Goal: Task Accomplishment & Management: Use online tool/utility

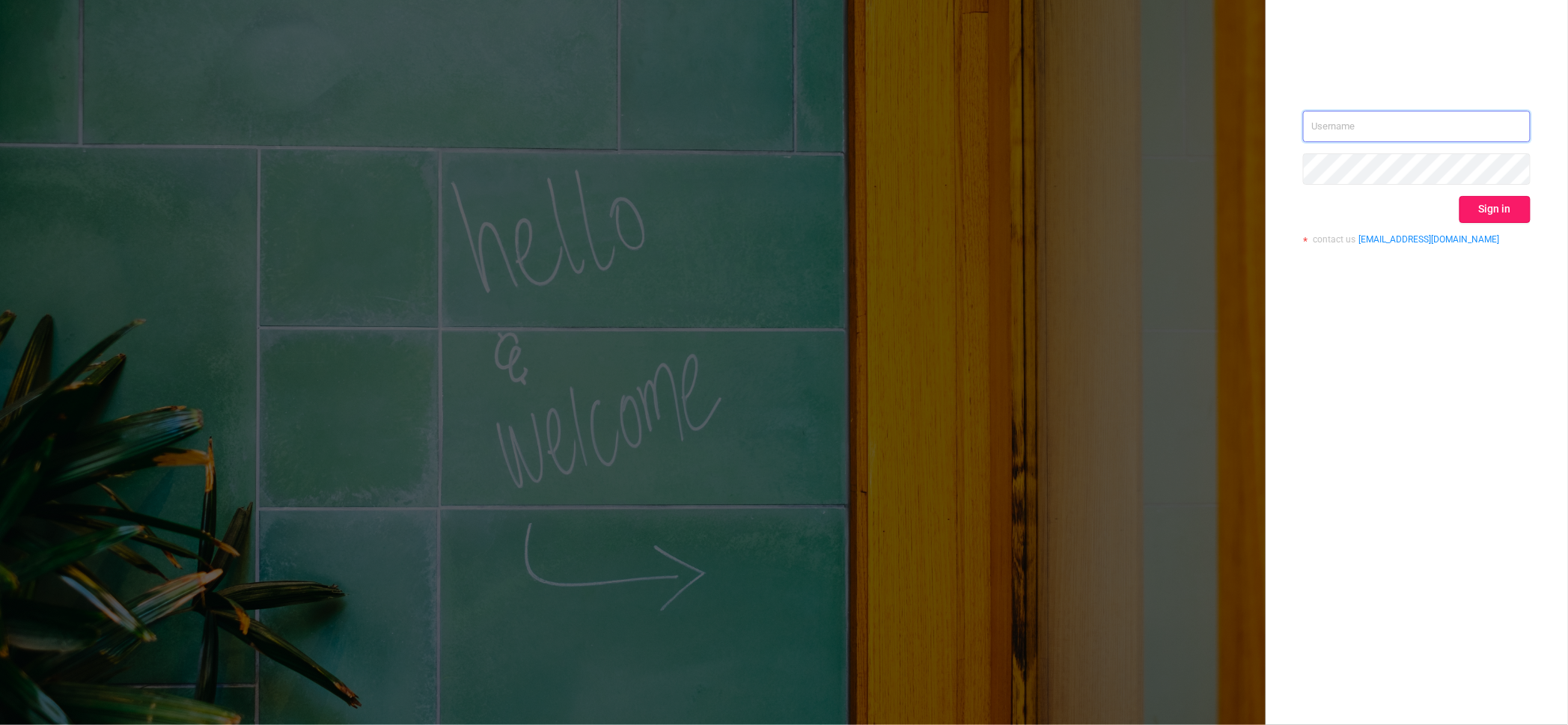
type input "[PERSON_NAME][EMAIL_ADDRESS][DOMAIN_NAME]"
drag, startPoint x: 1482, startPoint y: 215, endPoint x: 1471, endPoint y: 215, distance: 11.0
click at [1482, 215] on button "Sign in" at bounding box center [1494, 209] width 71 height 27
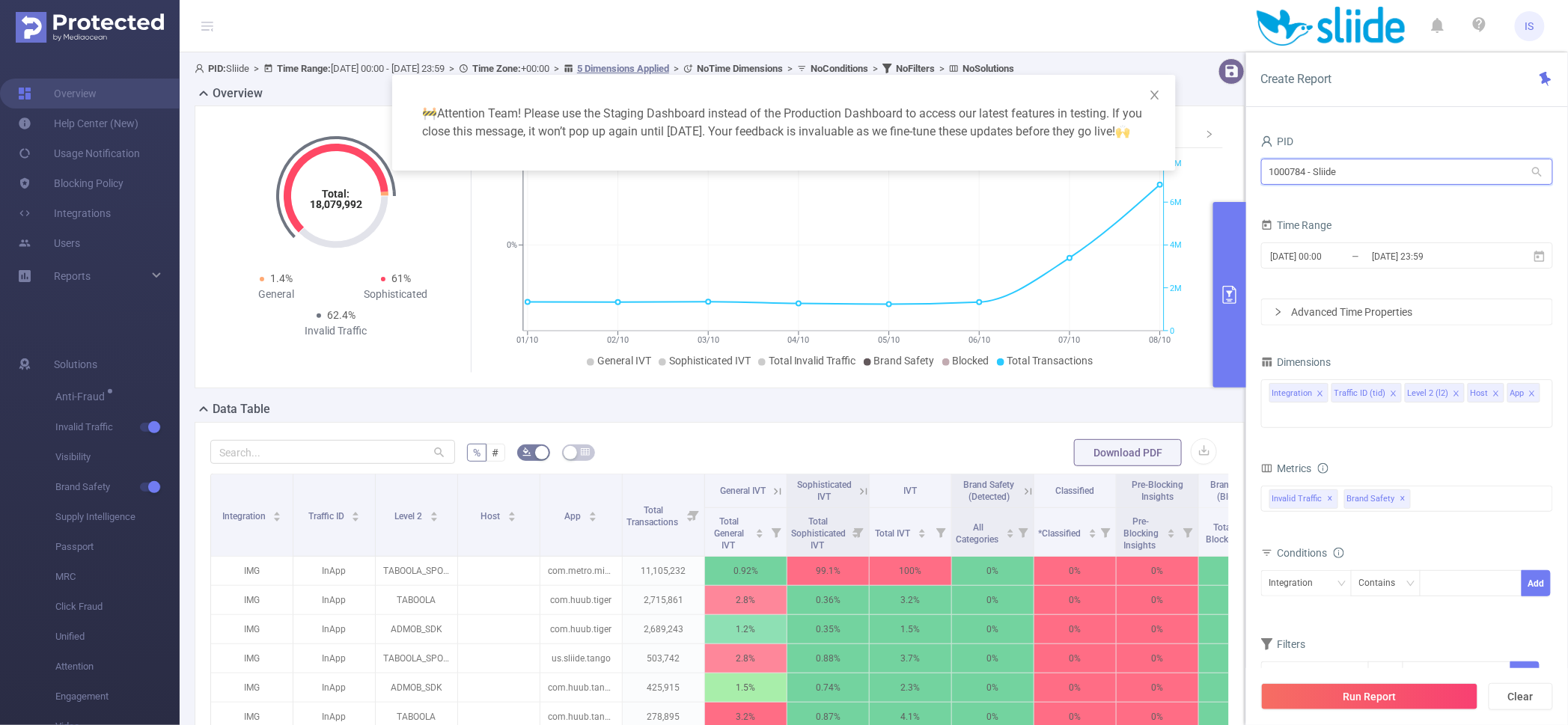
drag, startPoint x: 1305, startPoint y: 158, endPoint x: 1250, endPoint y: 164, distance: 55.3
click at [1250, 164] on div "PID 1000784 - Sliide 1000784 - Sliide Time Range [DATE] 00:00 _ [DATE] 23:59 Ad…" at bounding box center [1407, 434] width 322 height 635
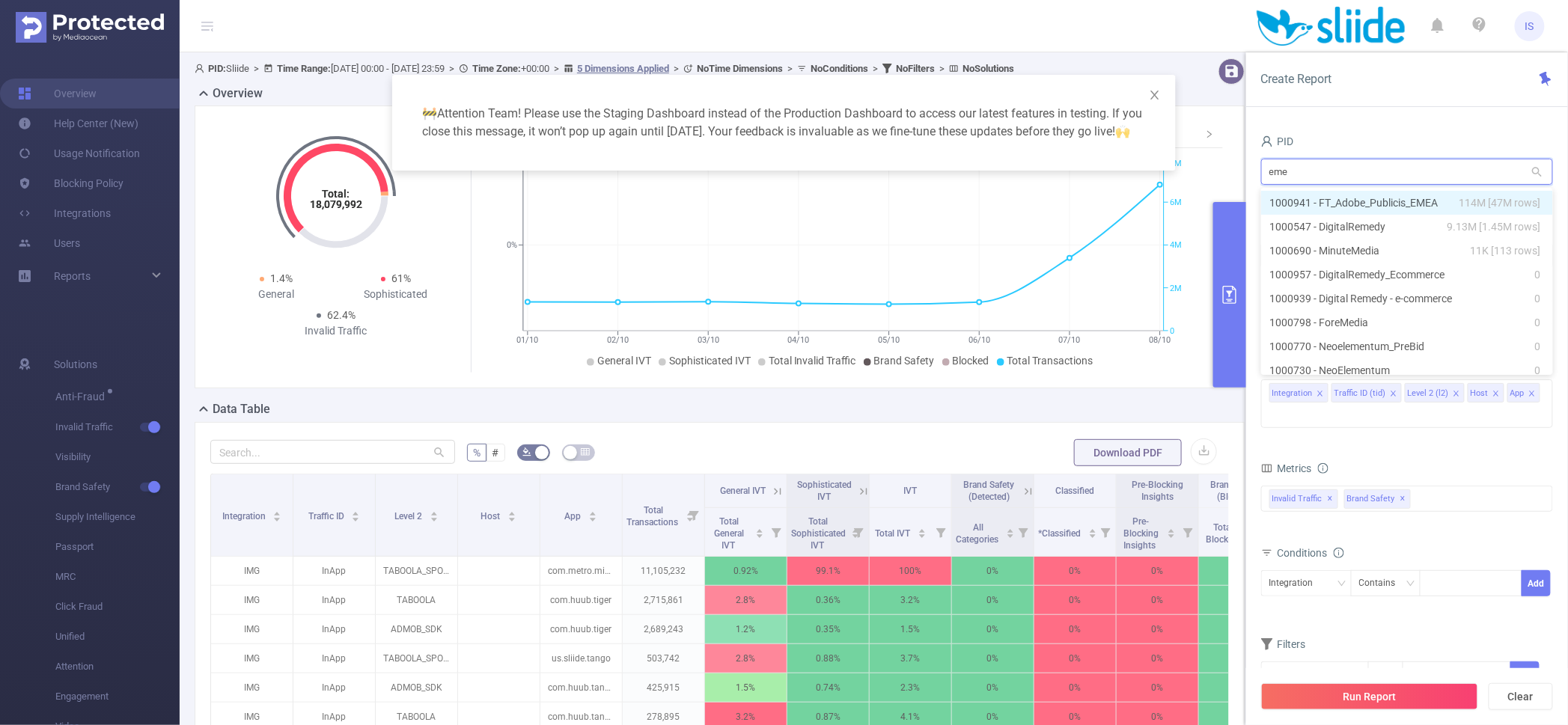
type input "emea"
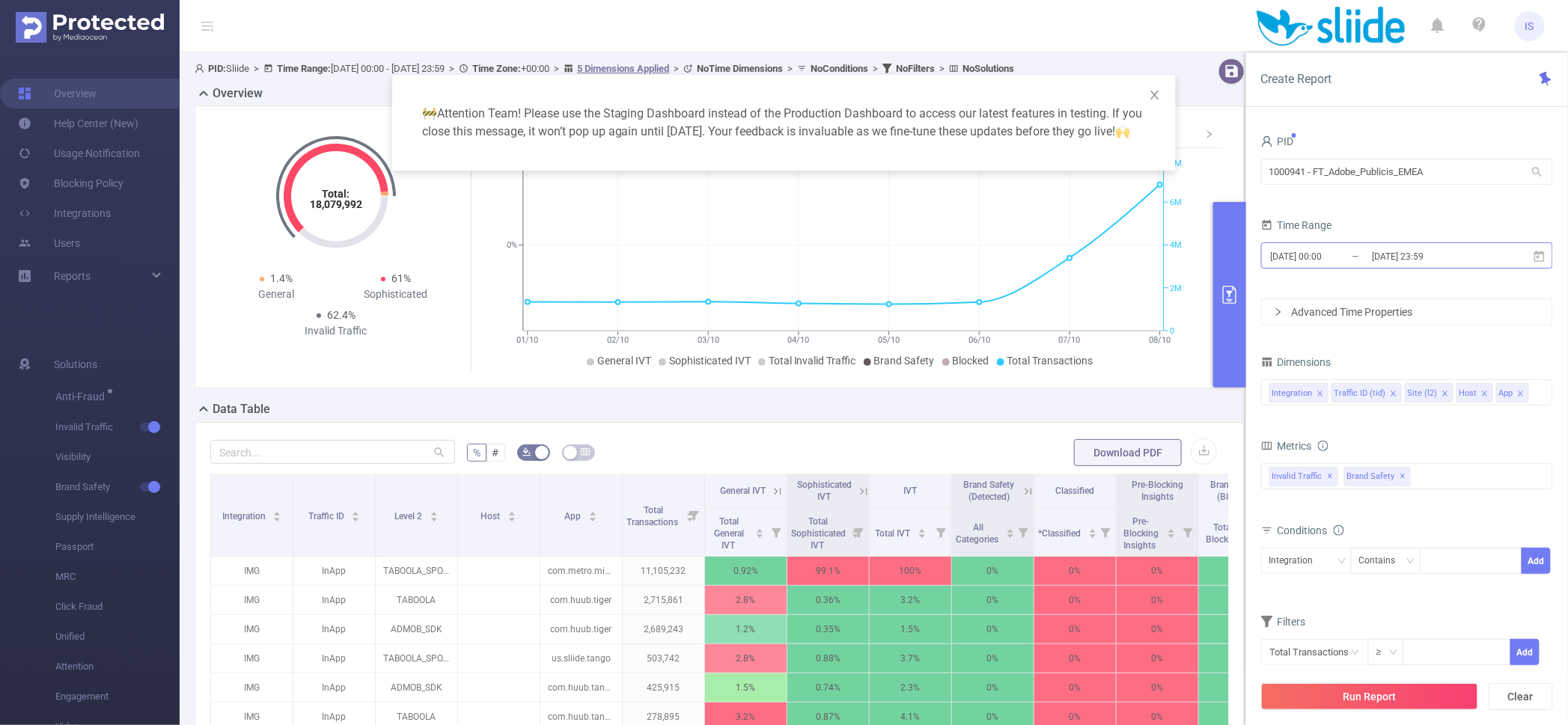
click at [1350, 258] on input "[DATE] 00:00" at bounding box center [1330, 256] width 122 height 21
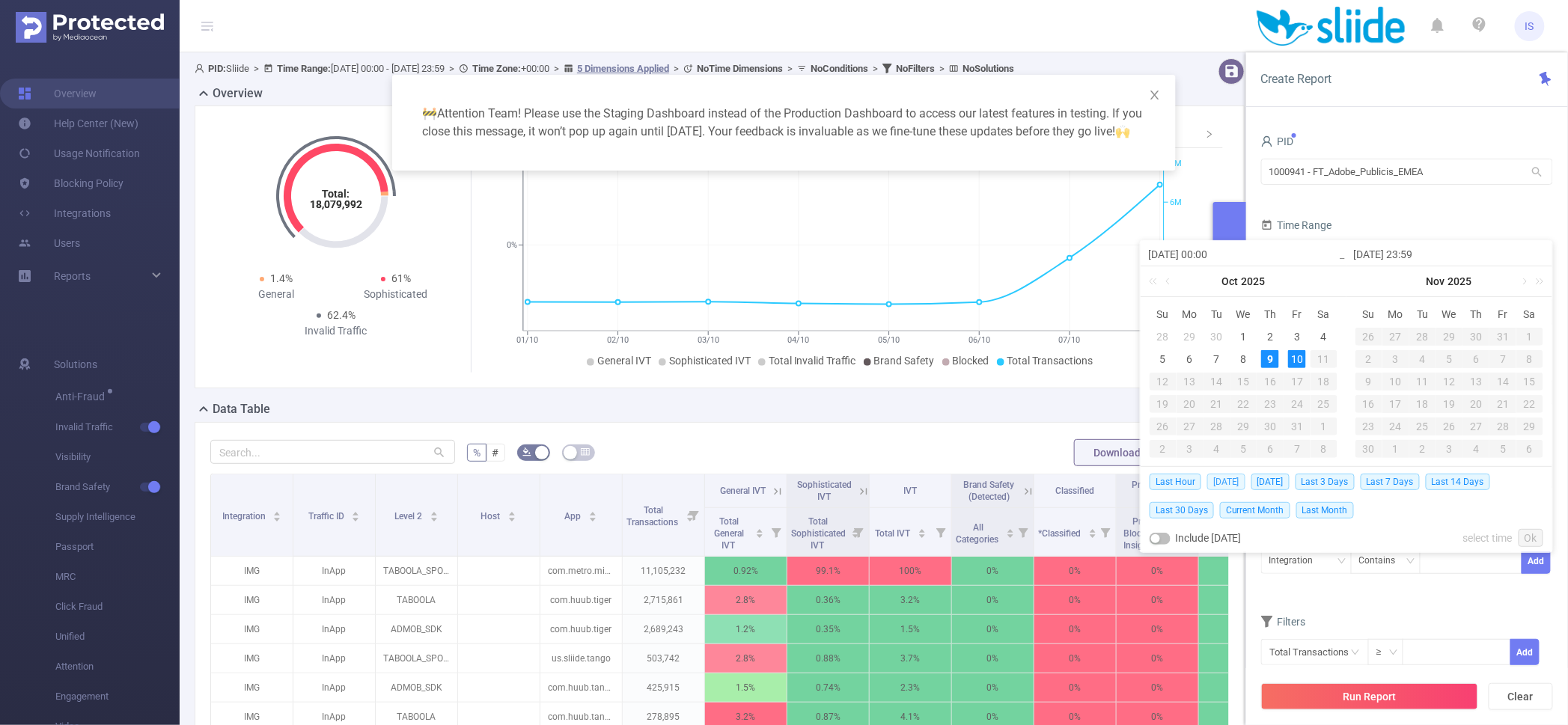
click at [1225, 487] on span "[DATE]" at bounding box center [1226, 482] width 38 height 16
type input "[DATE] 00:00"
type input "[DATE] 23:59"
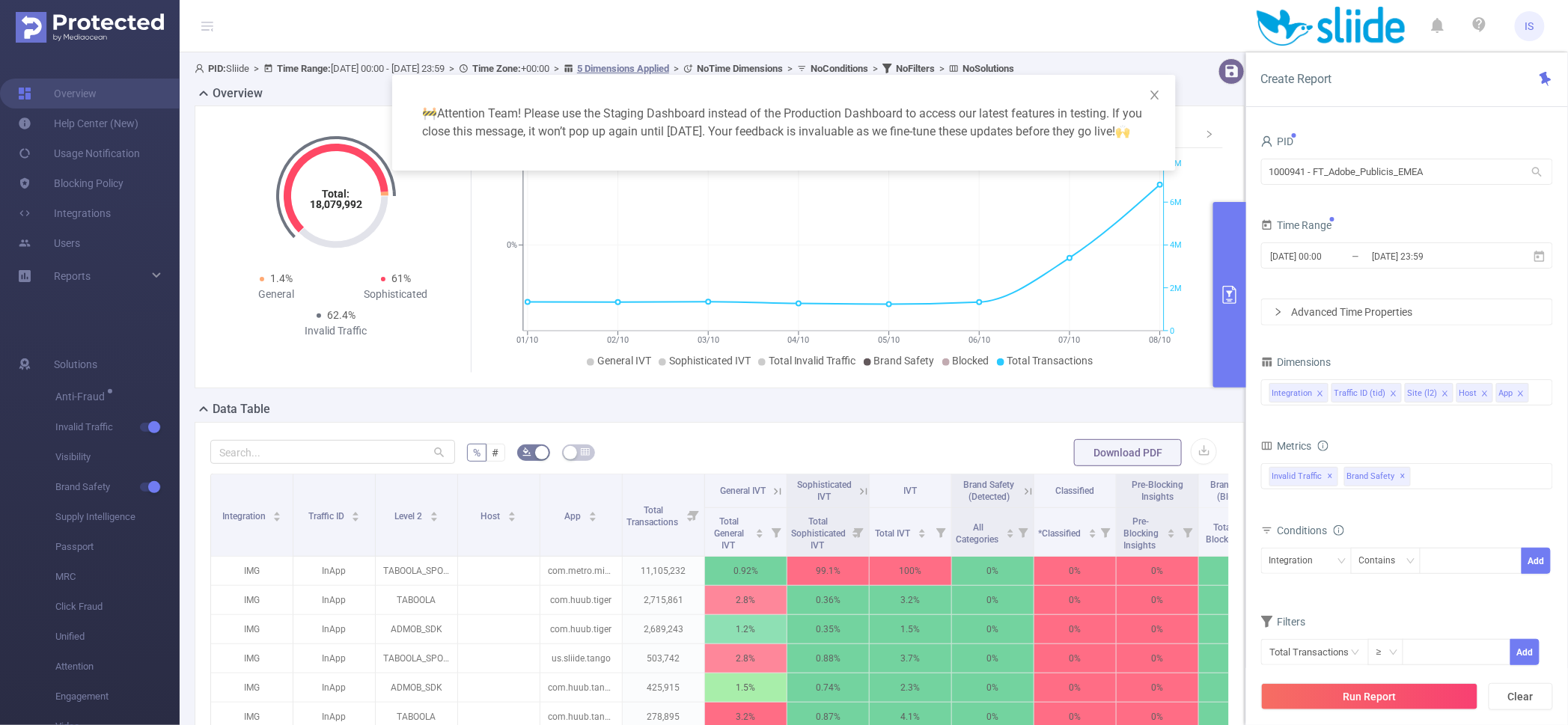
click at [1386, 515] on div "Metrics total Total General IVT Data Centers Disclosed Bots Known Crawlers Irre…" at bounding box center [1407, 477] width 292 height 84
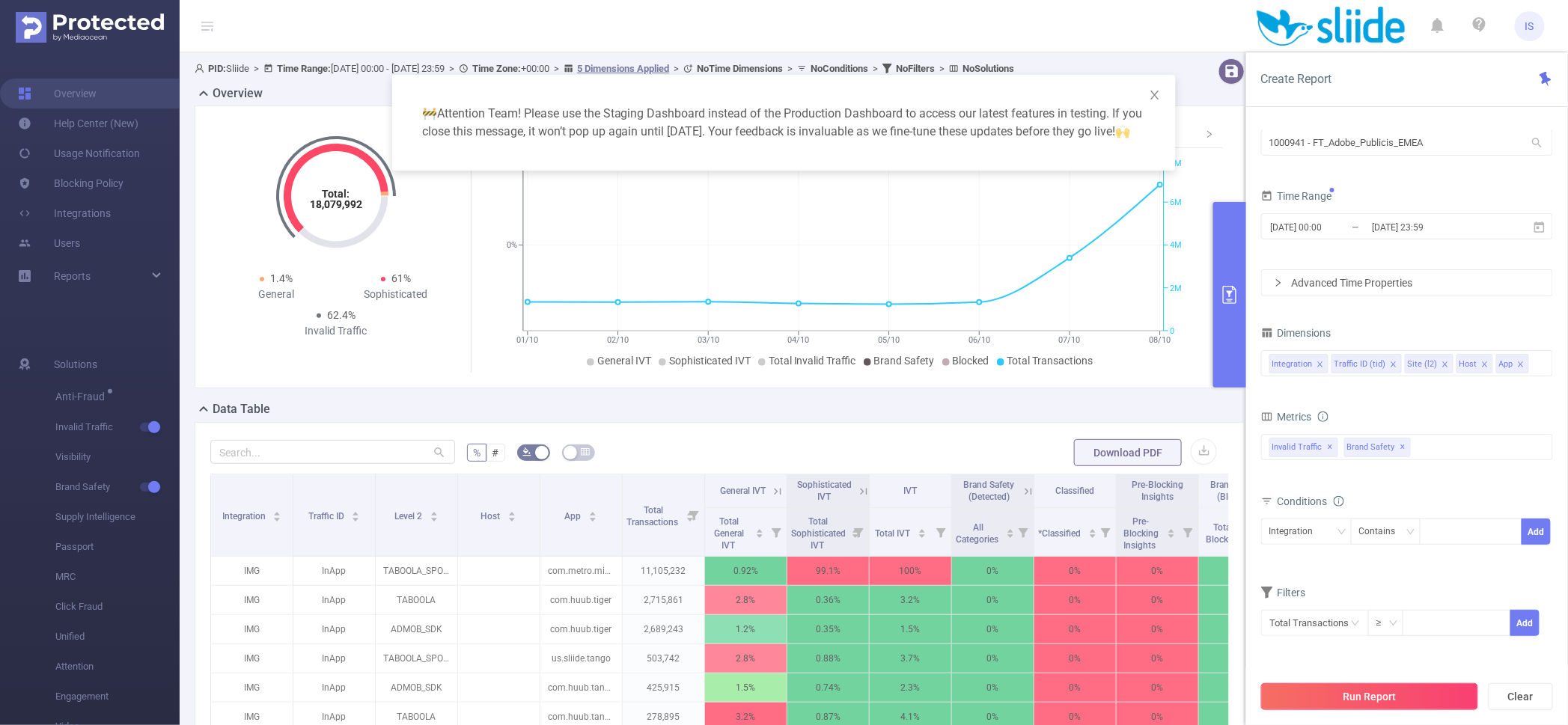
click at [1404, 692] on button "Run Report" at bounding box center [1369, 696] width 217 height 27
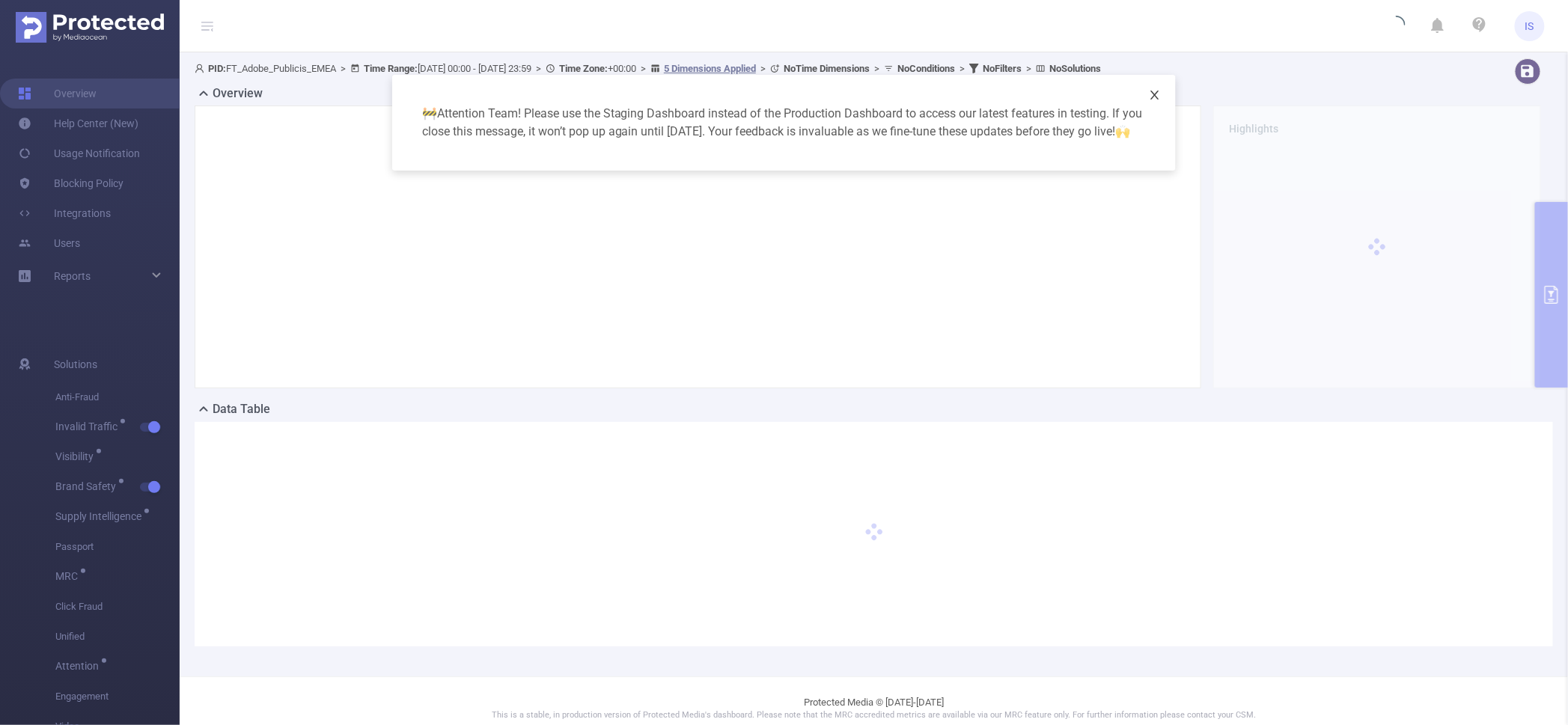
click at [1160, 101] on span "Close" at bounding box center [1155, 96] width 42 height 42
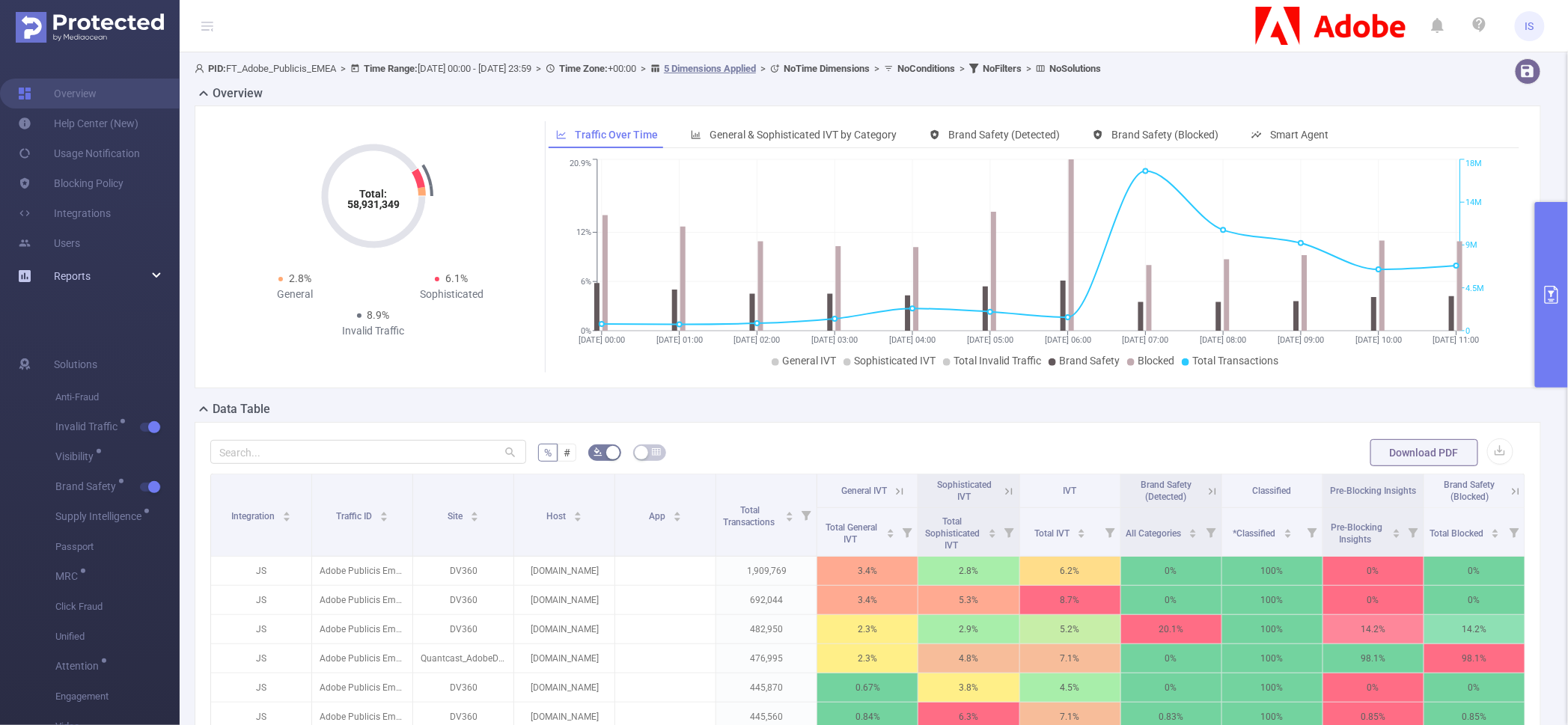
click at [154, 276] on icon at bounding box center [157, 276] width 7 height 0
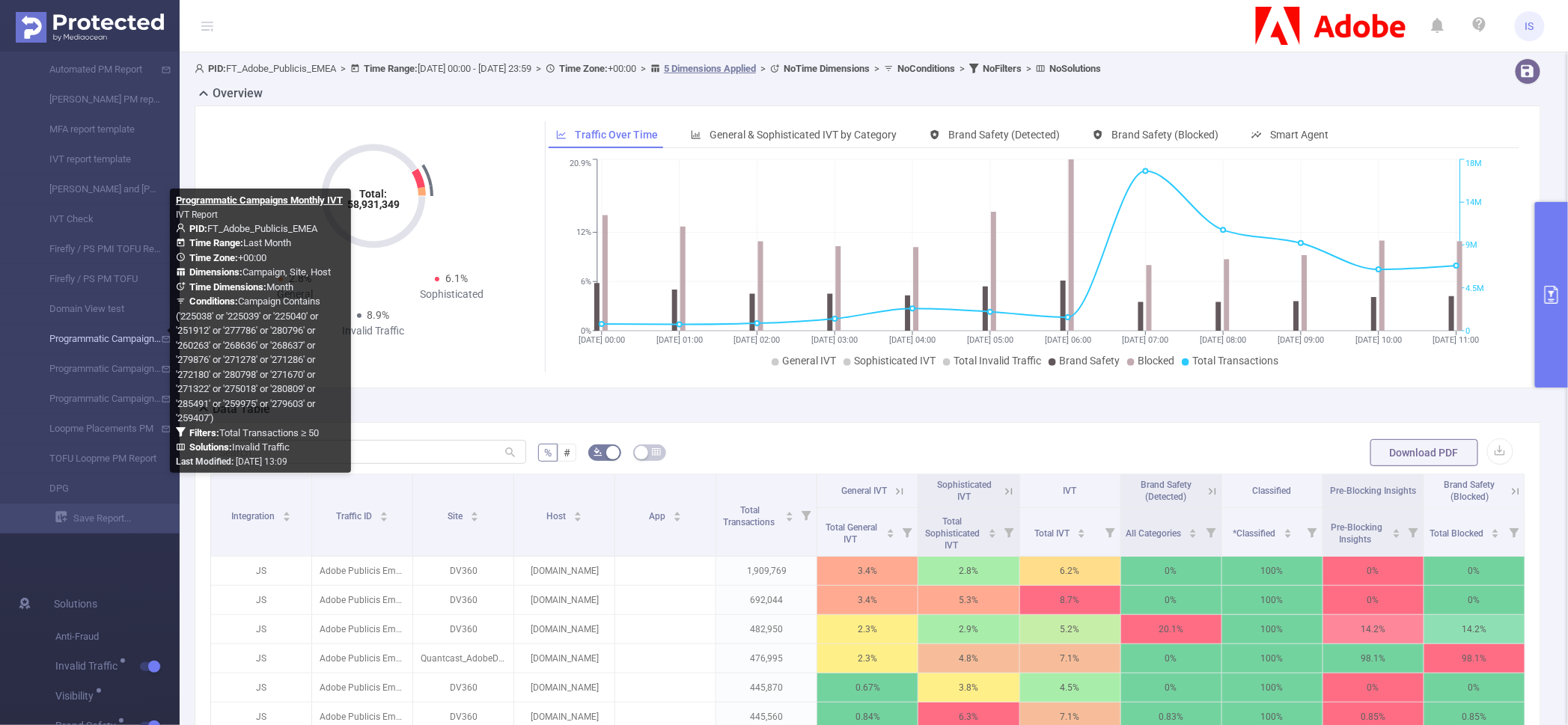
click at [110, 335] on link "Programmatic Campaigns Monthly IVT" at bounding box center [95, 338] width 131 height 30
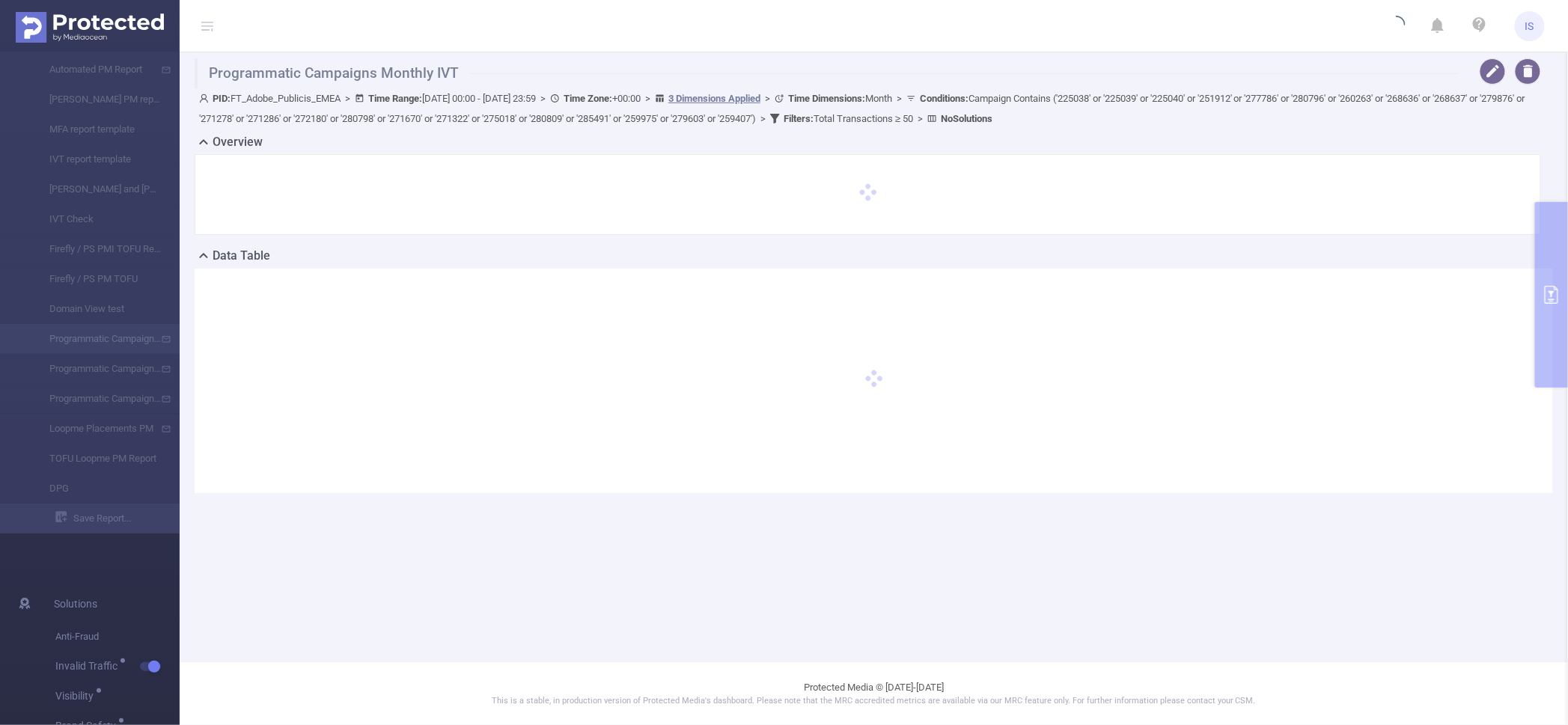
type input "[DATE] 00:00"
type input "[DATE] 23:59"
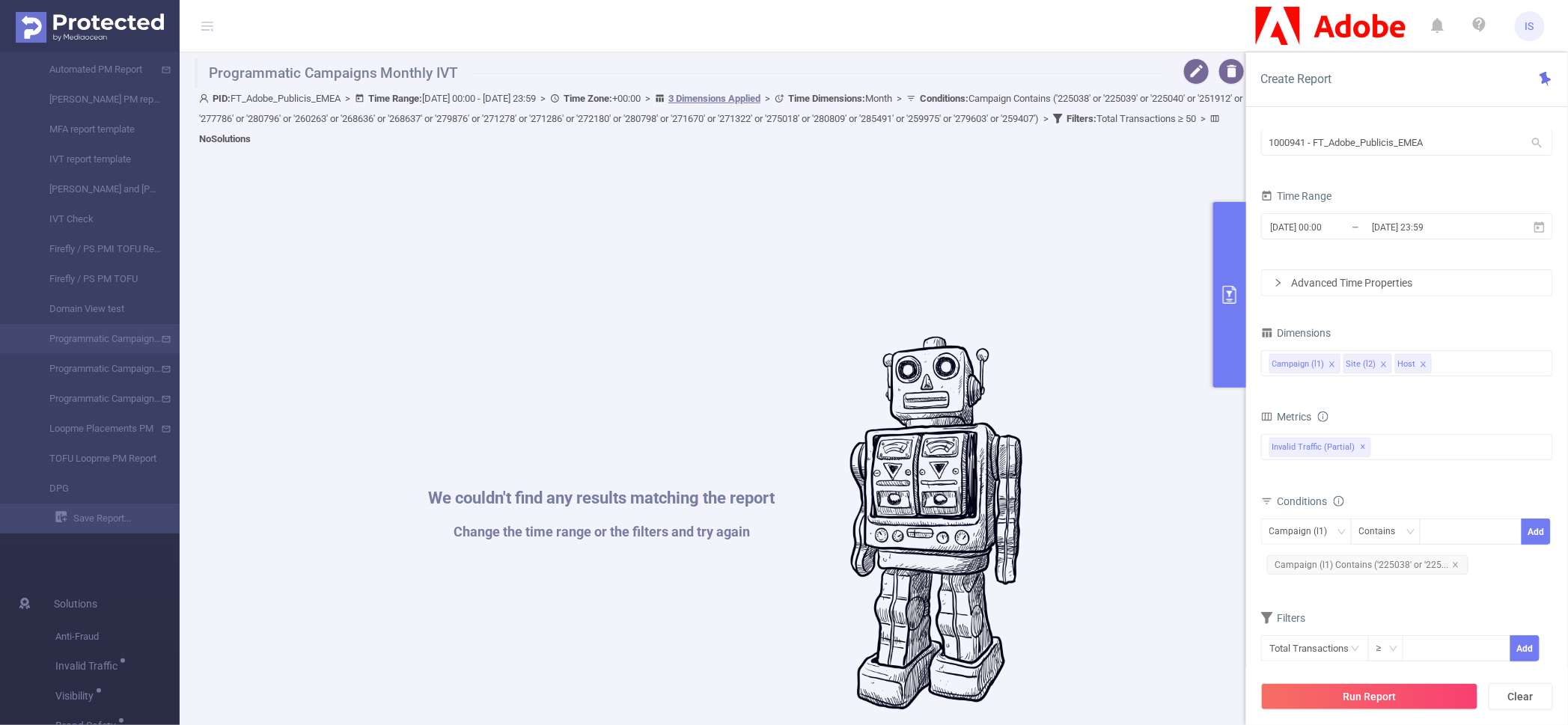
click at [1055, 202] on div "We couldn't find any results matching the report Change the time range or the f…" at bounding box center [725, 523] width 1047 height 725
